Goal: Check status

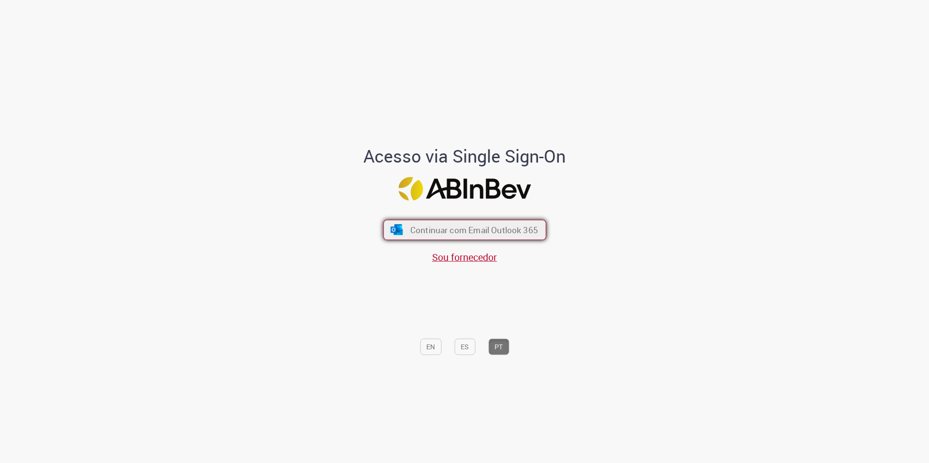
click at [502, 225] on span "Continuar com Email Outlook 365" at bounding box center [474, 229] width 128 height 11
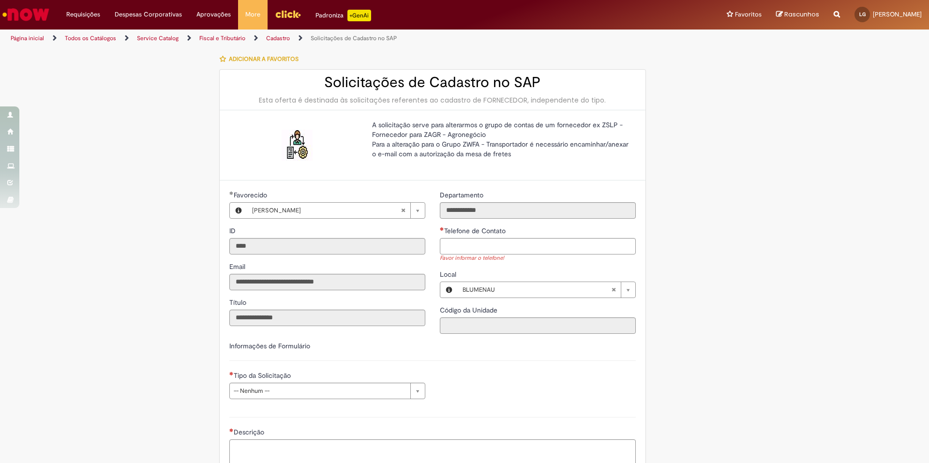
click at [283, 15] on img "Menu Cabeçalho" at bounding box center [288, 14] width 26 height 15
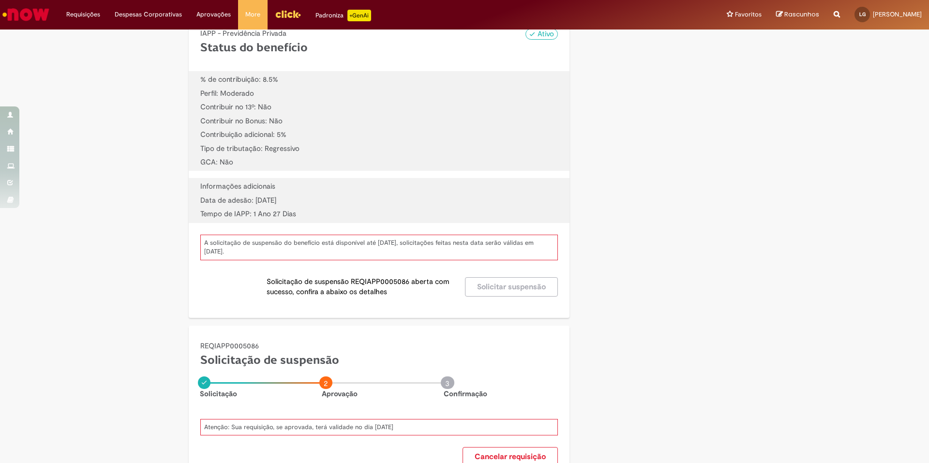
scroll to position [511, 0]
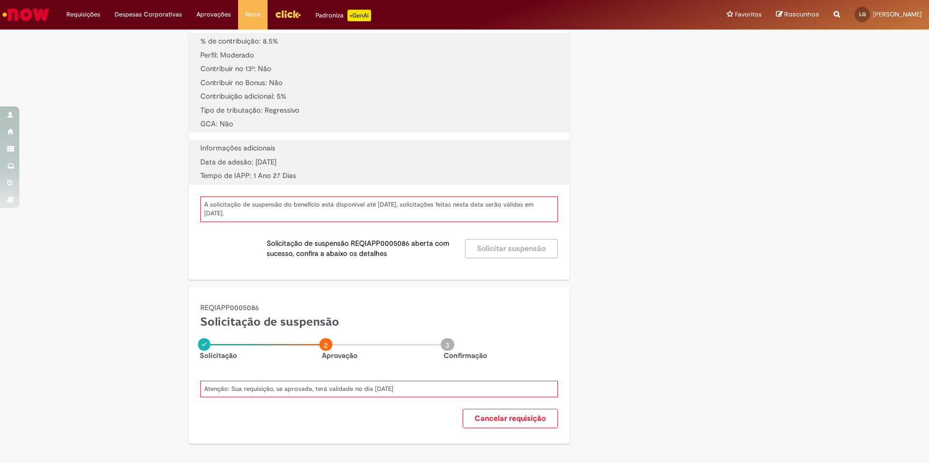
click at [380, 241] on p "Solicitação de suspensão REQIAPP0005086 aberta com sucesso, confira a abaixo os…" at bounding box center [364, 249] width 194 height 21
copy p "REQIAPP0005086"
